Goal: Transaction & Acquisition: Download file/media

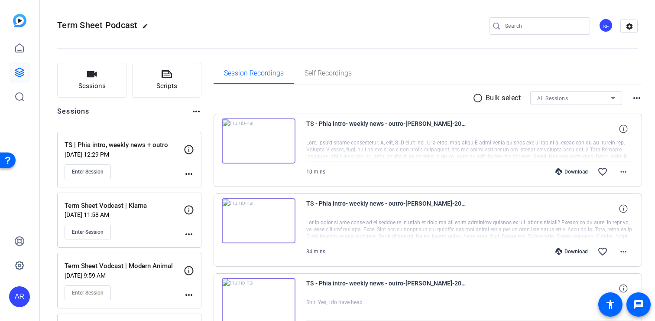
click at [575, 176] on div "Download favorite_border more_horiz" at bounding box center [519, 171] width 230 height 21
click at [572, 171] on div "Download" at bounding box center [571, 171] width 41 height 7
click at [568, 254] on div "Download" at bounding box center [571, 251] width 41 height 7
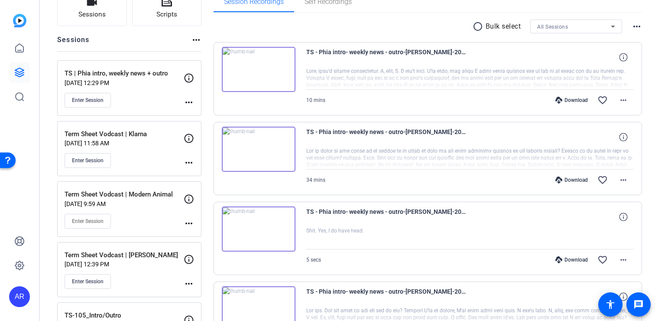
scroll to position [73, 0]
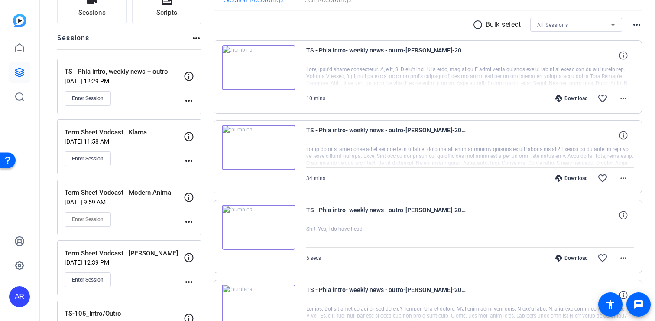
click at [569, 260] on div "Download" at bounding box center [571, 257] width 41 height 7
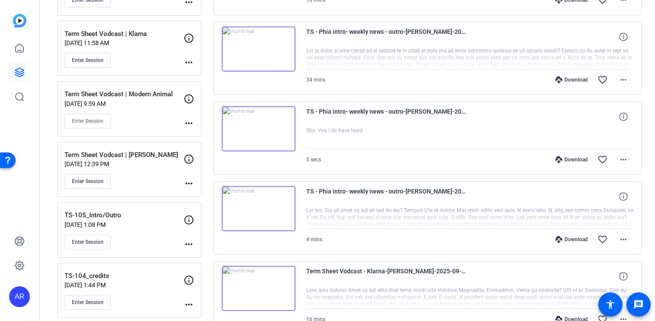
scroll to position [179, 0]
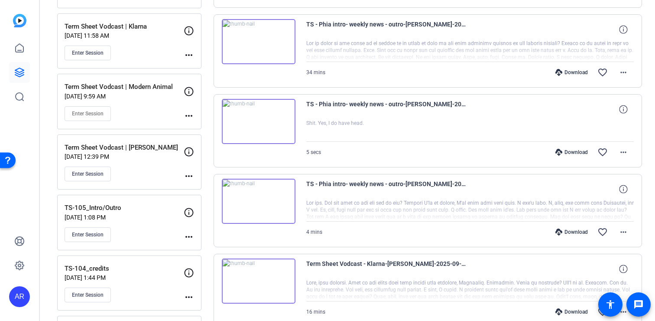
click at [567, 233] on div "Download" at bounding box center [571, 231] width 41 height 7
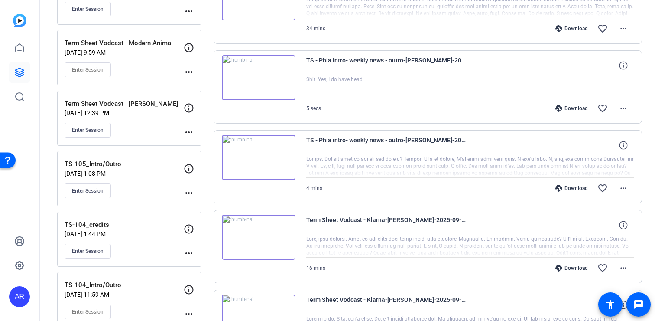
scroll to position [225, 0]
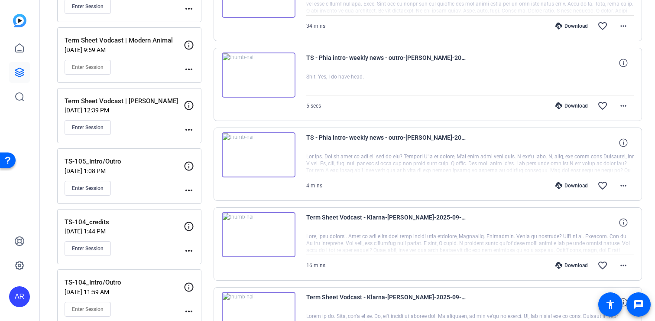
click at [566, 266] on div "Download" at bounding box center [571, 265] width 41 height 7
click at [641, 104] on div "TS - Phia intro- weekly news - outro-[PERSON_NAME]-2025-09-15-13-05-48-683-0 Sh…" at bounding box center [428, 84] width 429 height 73
click at [624, 105] on mat-icon "more_horiz" at bounding box center [623, 106] width 10 height 10
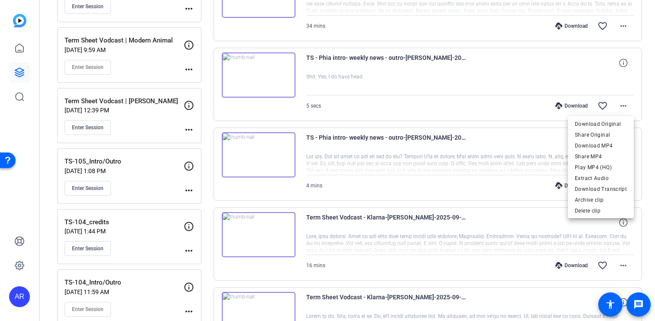
click at [624, 105] on div at bounding box center [327, 160] width 655 height 321
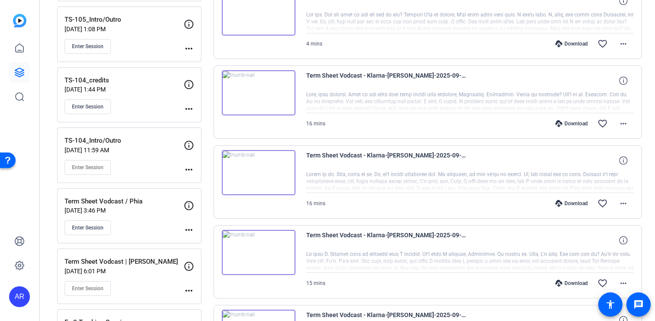
scroll to position [371, 0]
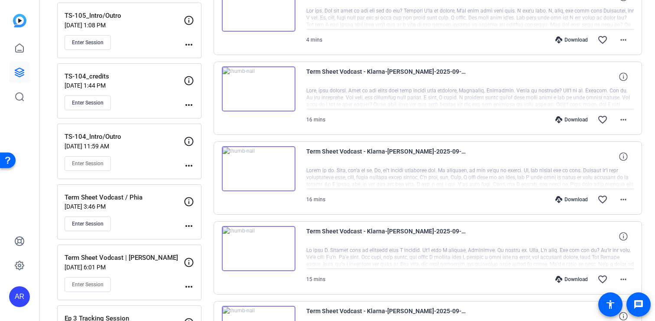
click at [636, 120] on div "Term Sheet Vodcast - Klarna-[PERSON_NAME]-2025-09-05-13-00-43-922-1 16 mins Dow…" at bounding box center [428, 98] width 429 height 73
click at [623, 120] on mat-icon "more_horiz" at bounding box center [623, 119] width 10 height 10
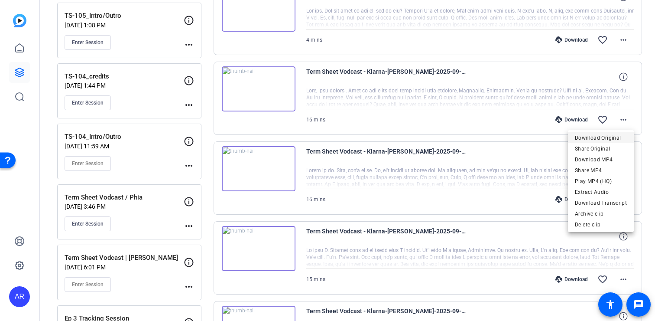
click at [597, 134] on span "Download Original" at bounding box center [601, 138] width 52 height 10
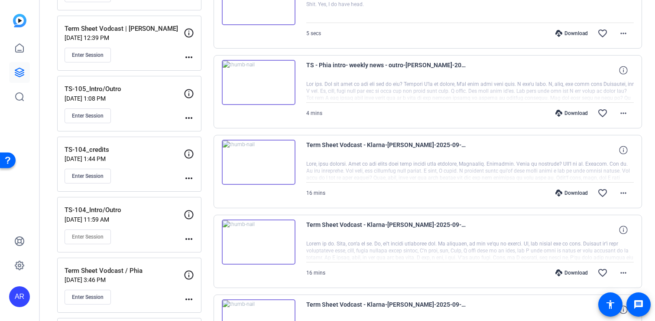
scroll to position [299, 0]
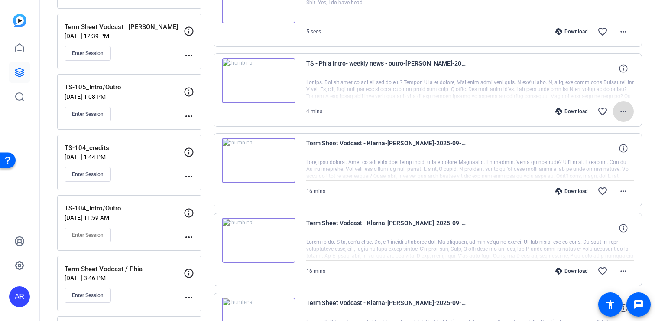
click at [622, 111] on mat-icon "more_horiz" at bounding box center [623, 111] width 10 height 10
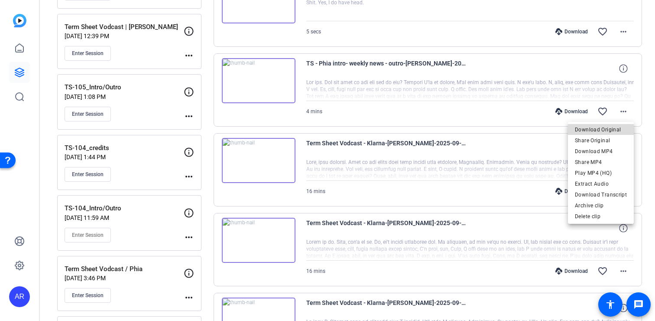
click at [608, 130] on span "Download Original" at bounding box center [601, 129] width 52 height 10
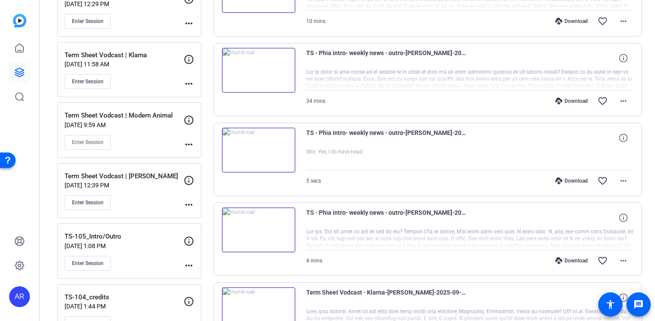
scroll to position [134, 0]
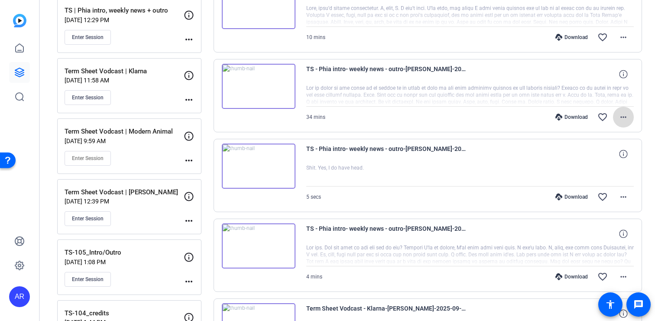
click at [633, 119] on span at bounding box center [623, 117] width 21 height 21
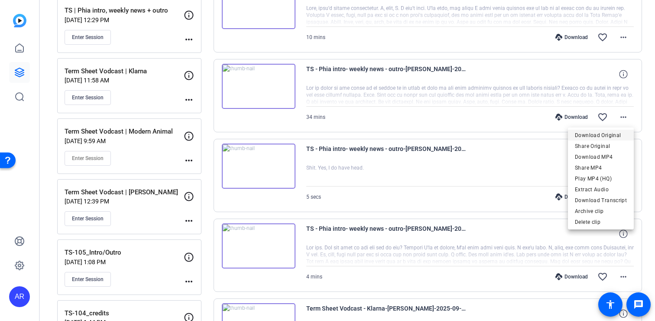
click at [602, 134] on span "Download Original" at bounding box center [601, 135] width 52 height 10
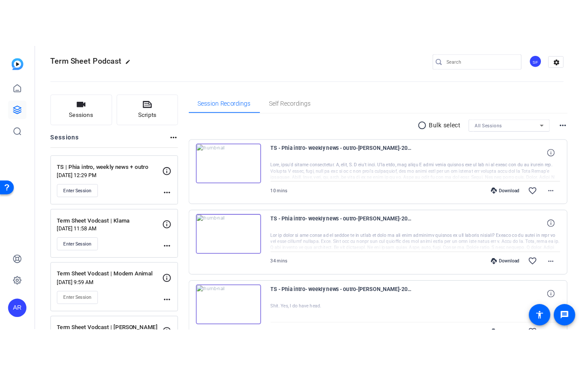
scroll to position [7, 0]
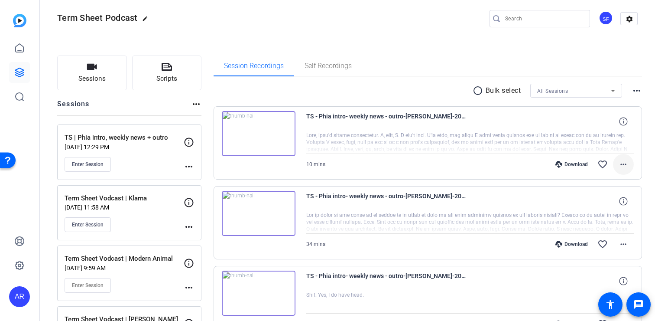
click at [624, 164] on mat-icon "more_horiz" at bounding box center [623, 164] width 10 height 10
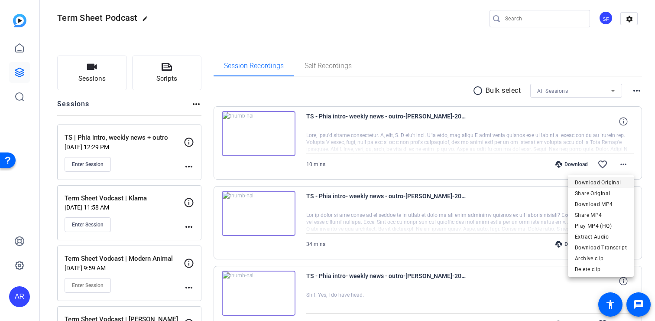
click at [623, 183] on span "Download Original" at bounding box center [601, 182] width 52 height 10
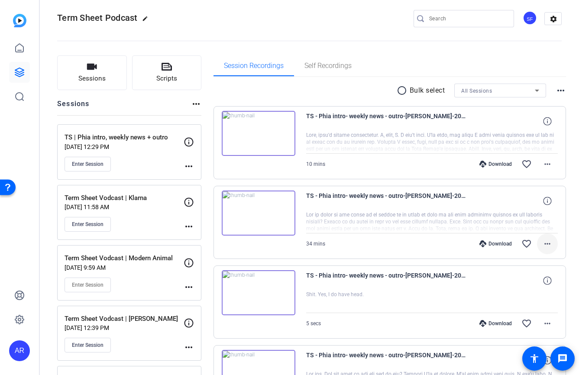
click at [553, 251] on span at bounding box center [547, 244] width 21 height 21
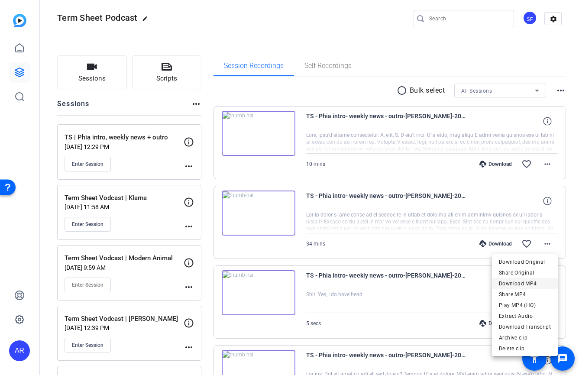
click at [535, 284] on span "Download MP4" at bounding box center [525, 284] width 52 height 10
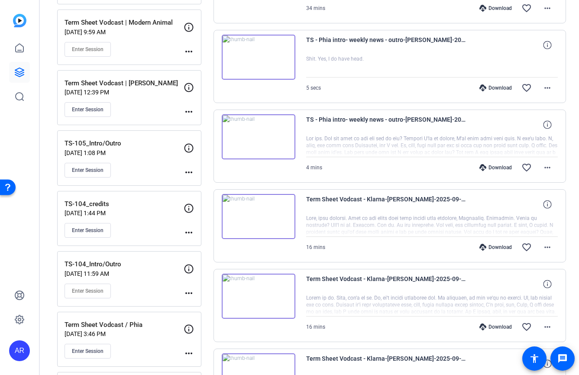
scroll to position [248, 0]
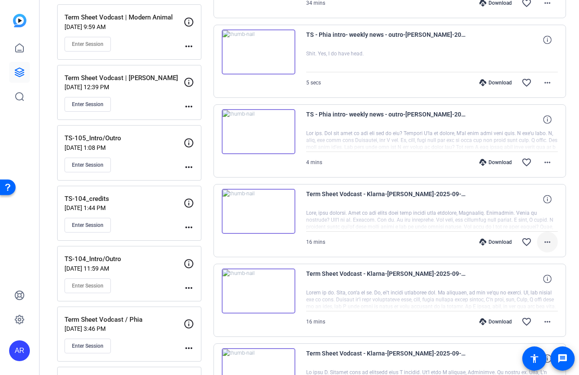
click at [550, 243] on mat-icon "more_horiz" at bounding box center [547, 242] width 10 height 10
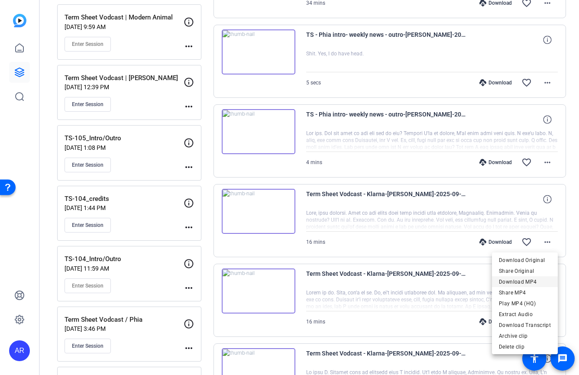
click at [541, 284] on span "Download MP4" at bounding box center [525, 282] width 52 height 10
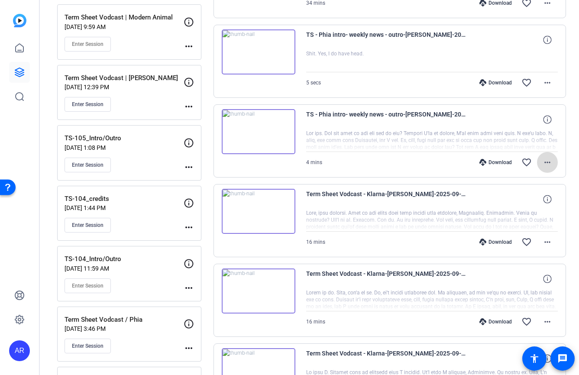
click at [547, 167] on mat-icon "more_horiz" at bounding box center [547, 162] width 10 height 10
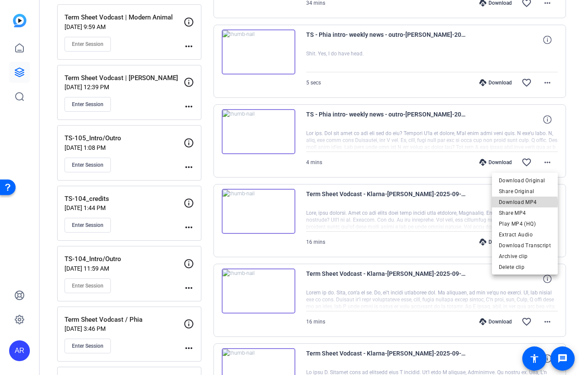
click at [526, 203] on span "Download MP4" at bounding box center [525, 202] width 52 height 10
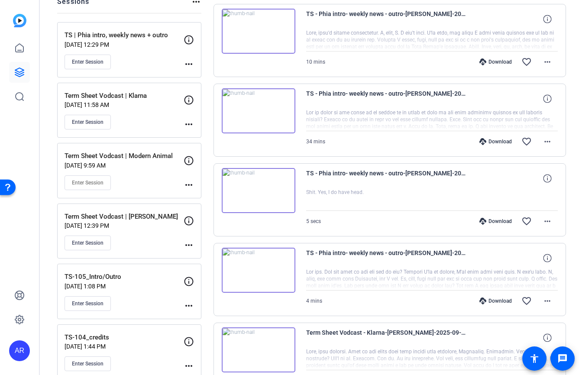
scroll to position [105, 0]
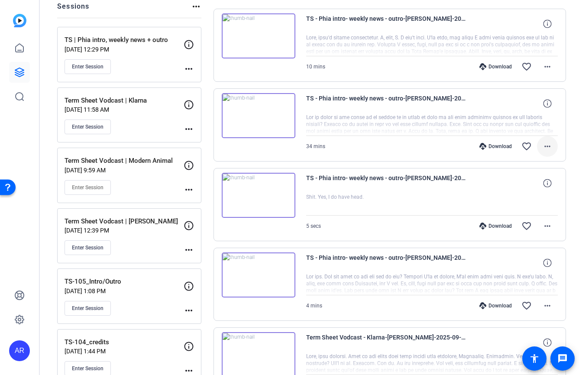
click at [544, 150] on mat-icon "more_horiz" at bounding box center [547, 146] width 10 height 10
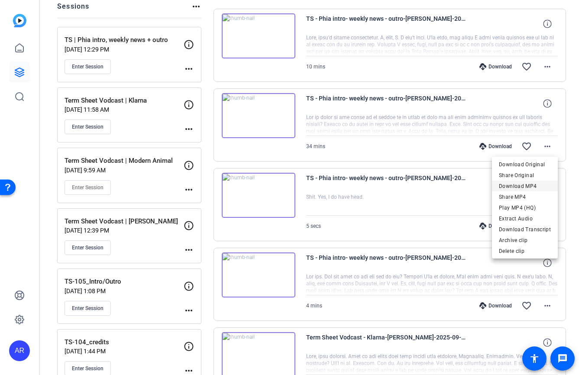
click at [532, 187] on span "Download MP4" at bounding box center [525, 186] width 52 height 10
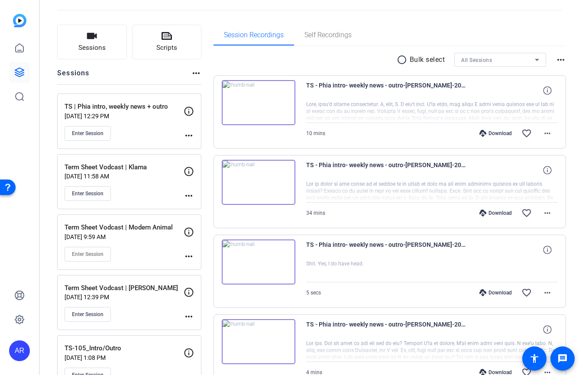
scroll to position [14, 0]
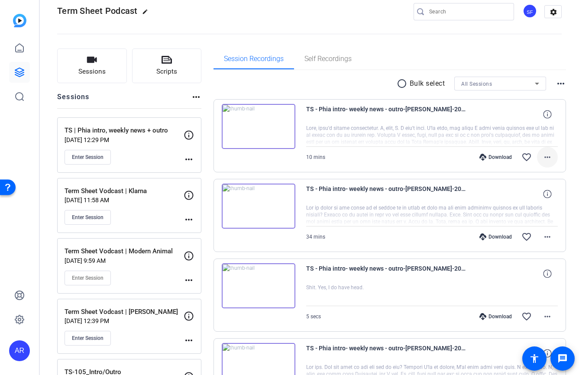
click at [549, 158] on mat-icon "more_horiz" at bounding box center [547, 157] width 10 height 10
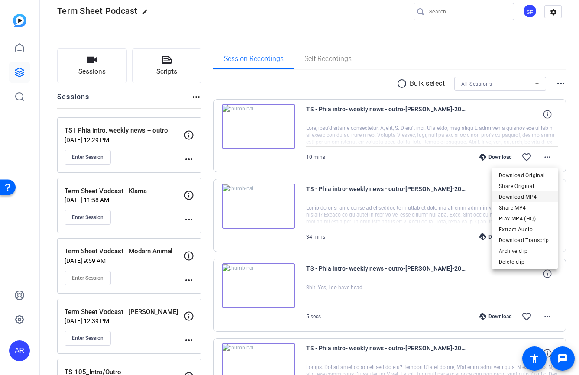
click at [535, 197] on span "Download MP4" at bounding box center [525, 197] width 52 height 10
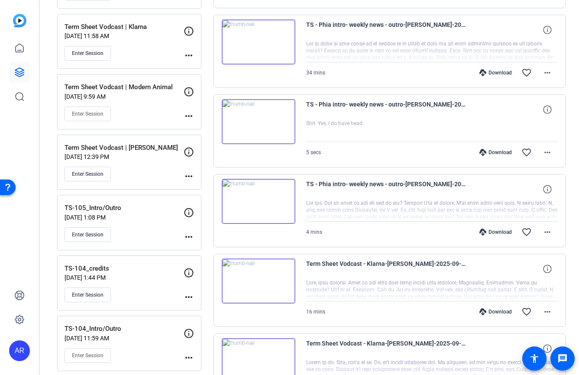
scroll to position [172, 0]
